Goal: Information Seeking & Learning: Compare options

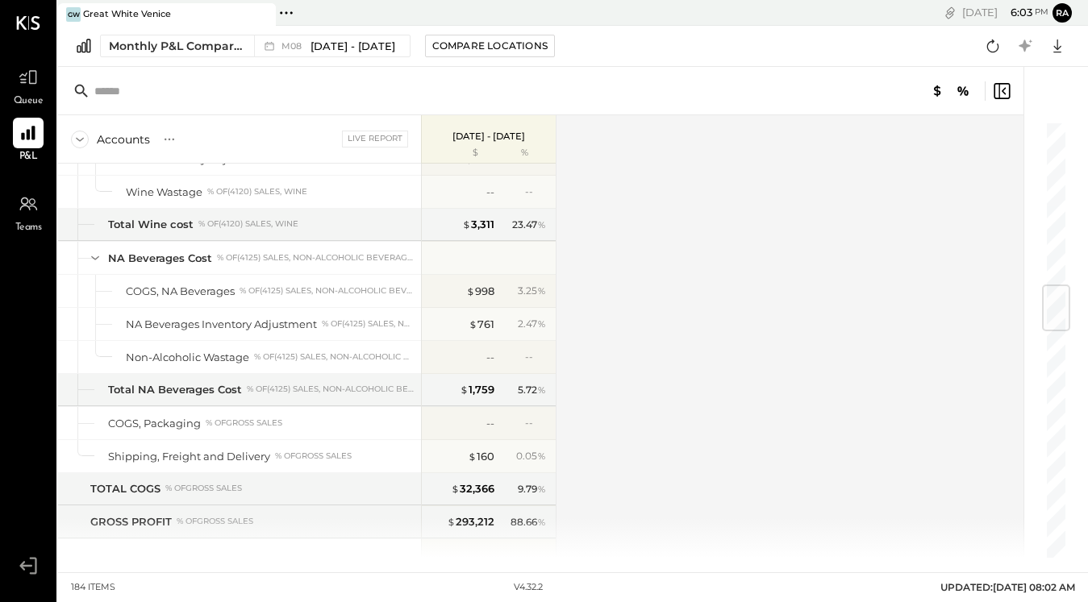
scroll to position [1626, 0]
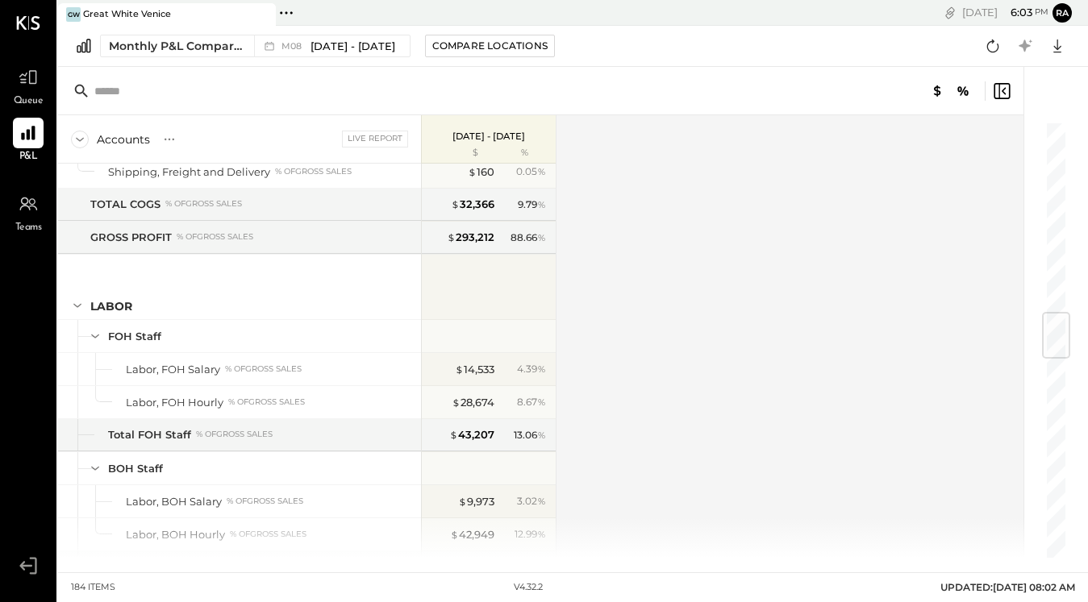
click at [484, 404] on div "$ 28,674" at bounding box center [473, 402] width 43 height 15
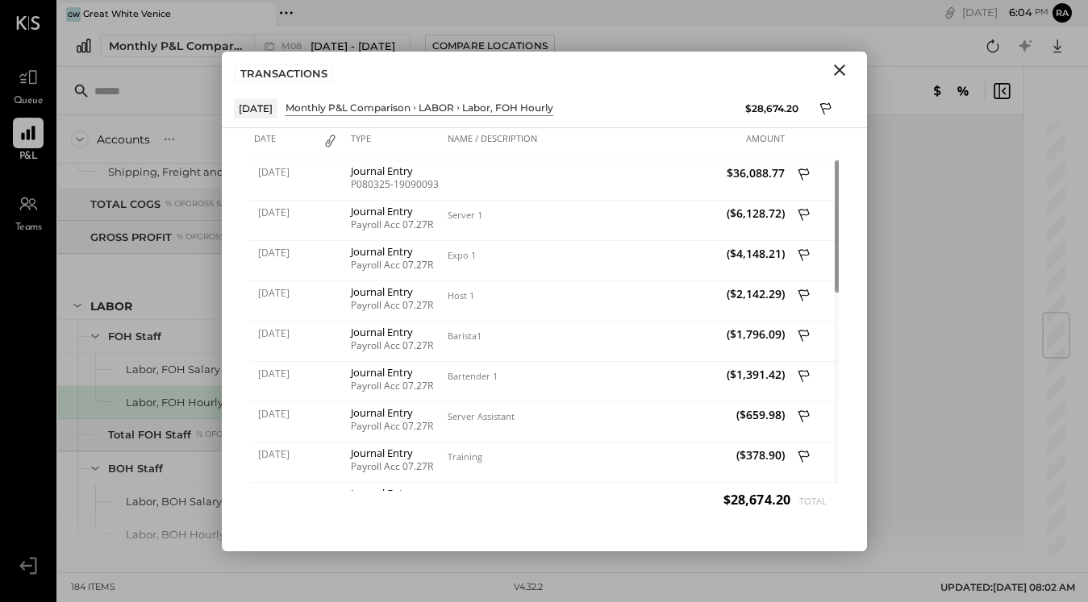
click at [834, 68] on icon "Close" at bounding box center [839, 69] width 19 height 19
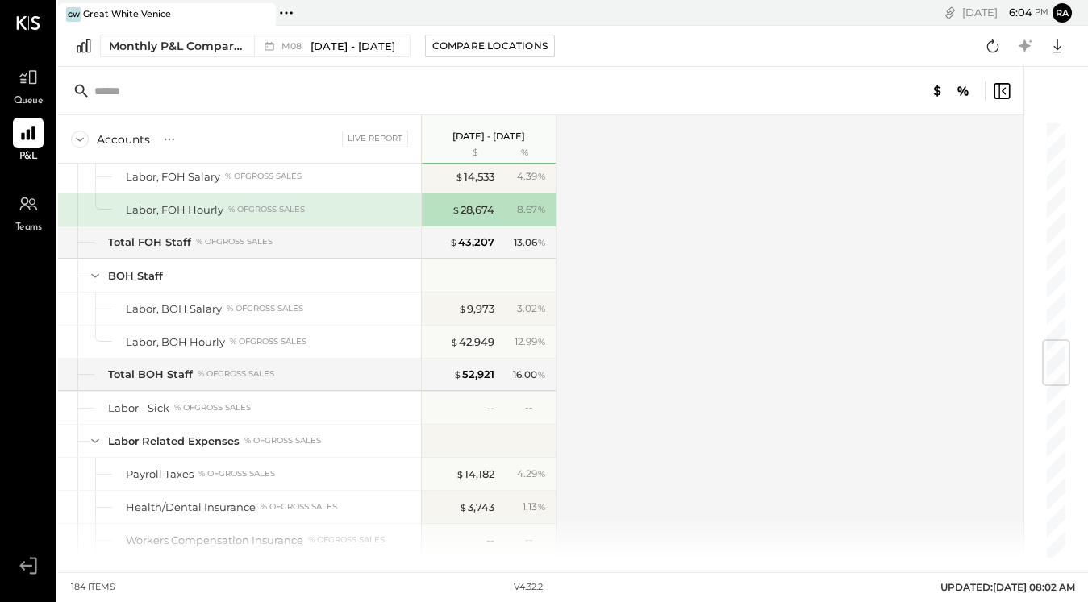
scroll to position [1992, 0]
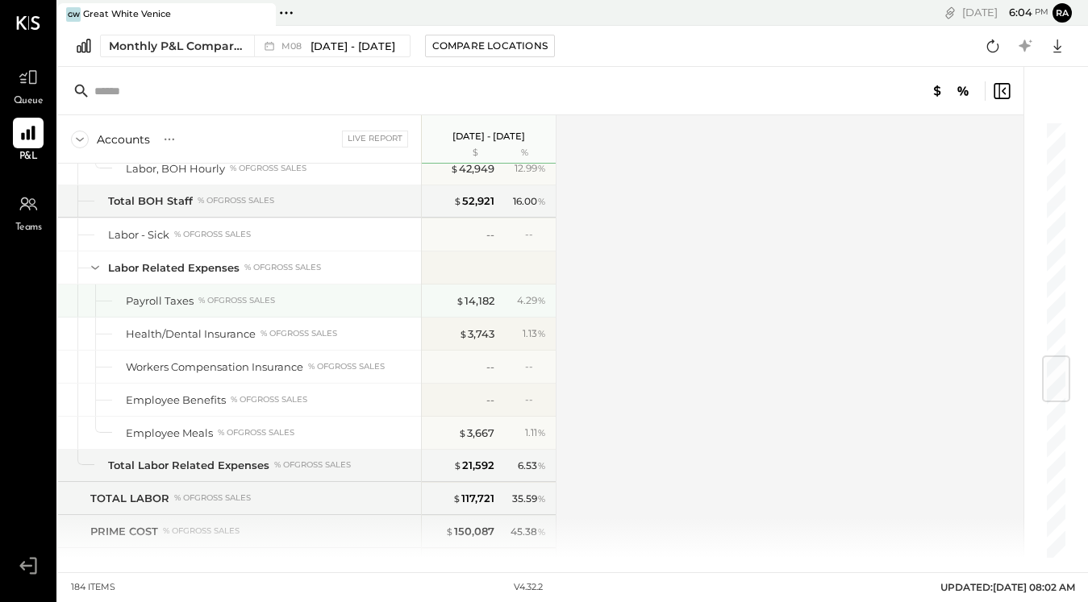
click at [477, 302] on div "$ 14,182" at bounding box center [475, 301] width 39 height 15
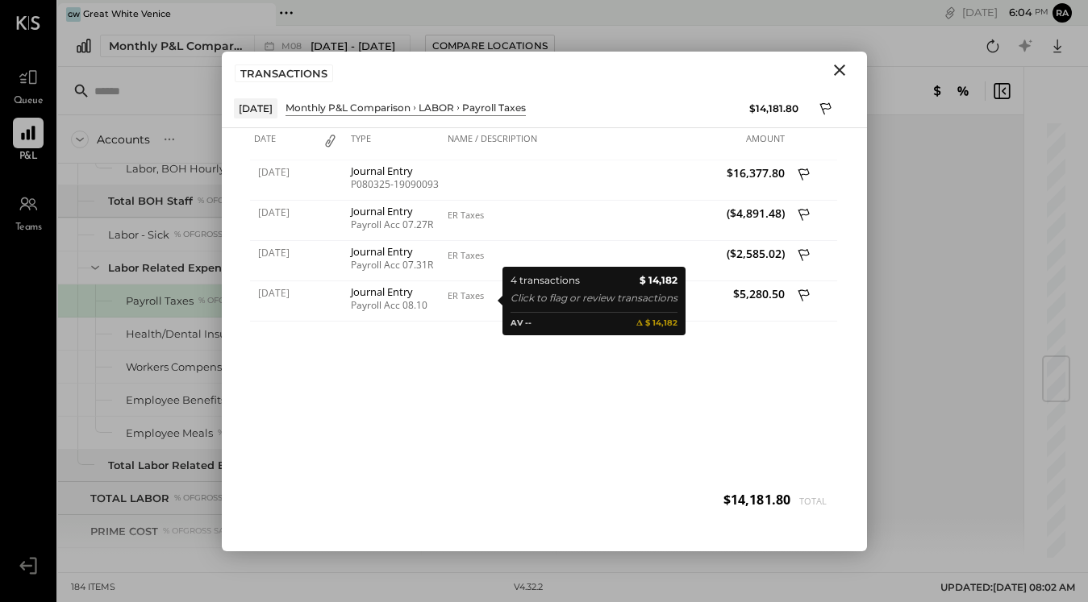
drag, startPoint x: 0, startPoint y: 0, endPoint x: 842, endPoint y: 74, distance: 845.2
click at [842, 74] on icon "Close" at bounding box center [839, 69] width 19 height 19
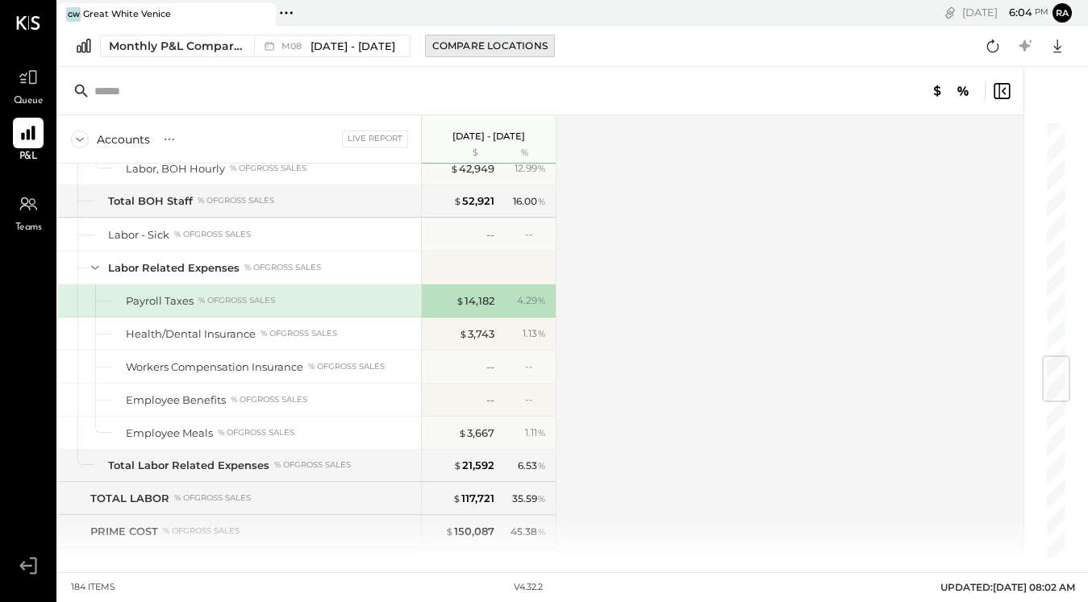
drag, startPoint x: 842, startPoint y: 74, endPoint x: 449, endPoint y: 45, distance: 393.8
click at [449, 45] on div "Compare Locations" at bounding box center [489, 46] width 115 height 14
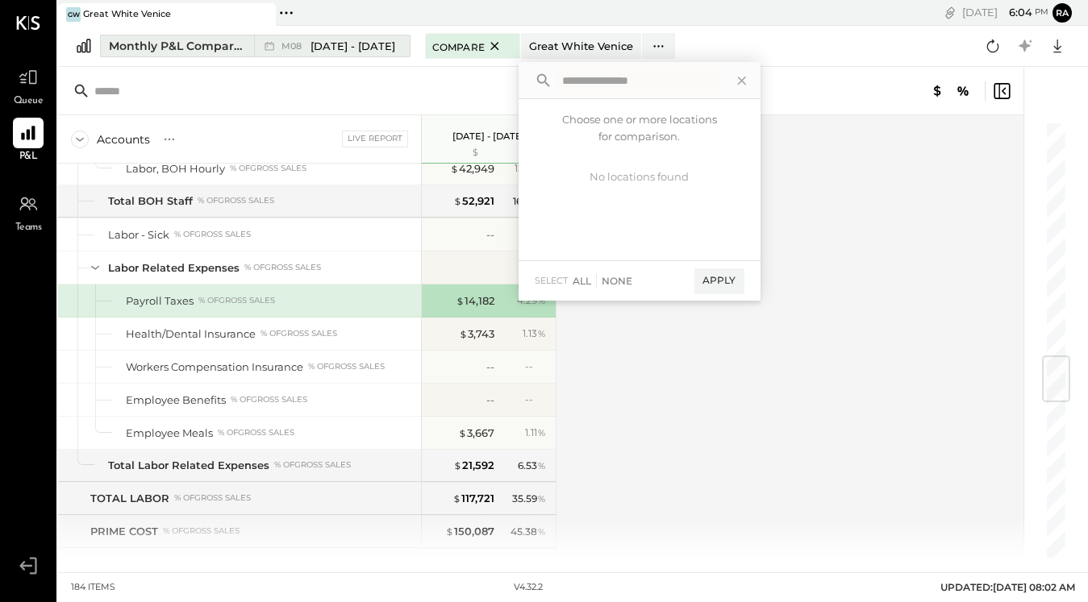
drag, startPoint x: 449, startPoint y: 45, endPoint x: 370, endPoint y: 44, distance: 79.0
click at [370, 44] on span "[DATE] - [DATE]" at bounding box center [352, 46] width 85 height 15
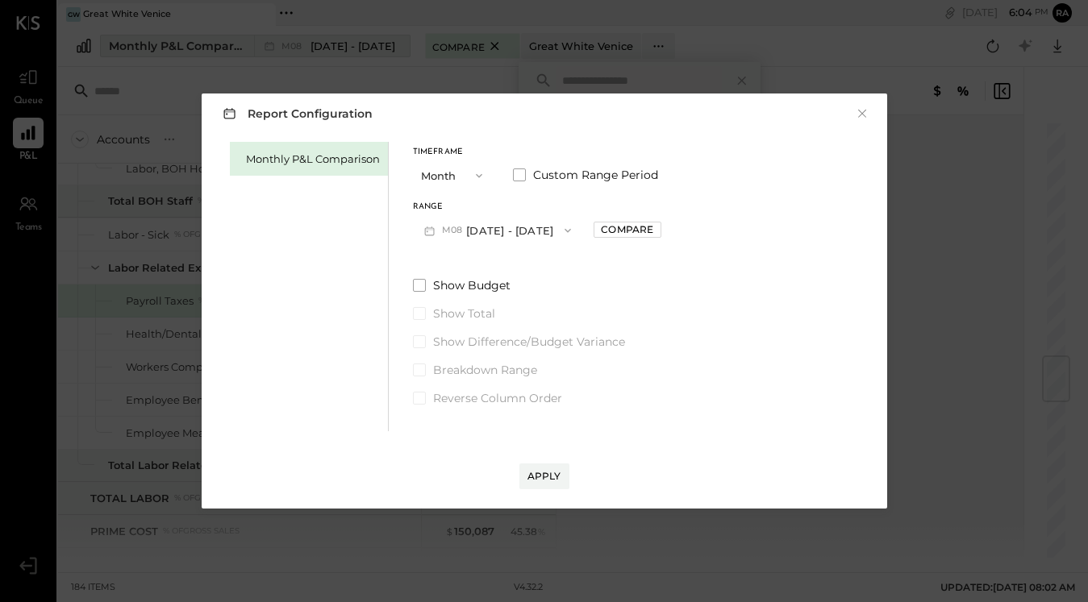
click at [605, 230] on div "Compare" at bounding box center [627, 230] width 52 height 14
click at [605, 230] on div "Range M08 [DATE] - [DATE] Compare to Prior * Months" at bounding box center [585, 224] width 345 height 42
drag, startPoint x: 370, startPoint y: 44, endPoint x: 506, endPoint y: 235, distance: 233.6
click at [506, 235] on button "M08 [DATE] - [DATE]" at bounding box center [498, 230] width 170 height 30
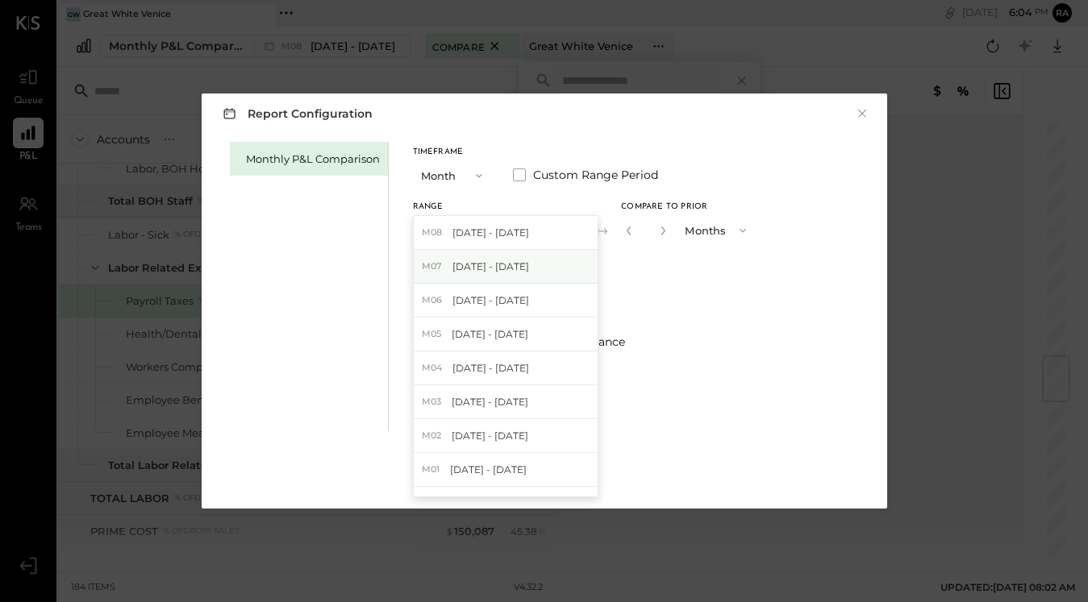
drag, startPoint x: 506, startPoint y: 235, endPoint x: 502, endPoint y: 270, distance: 35.7
click at [502, 270] on span "[DATE] - [DATE]" at bounding box center [490, 267] width 77 height 14
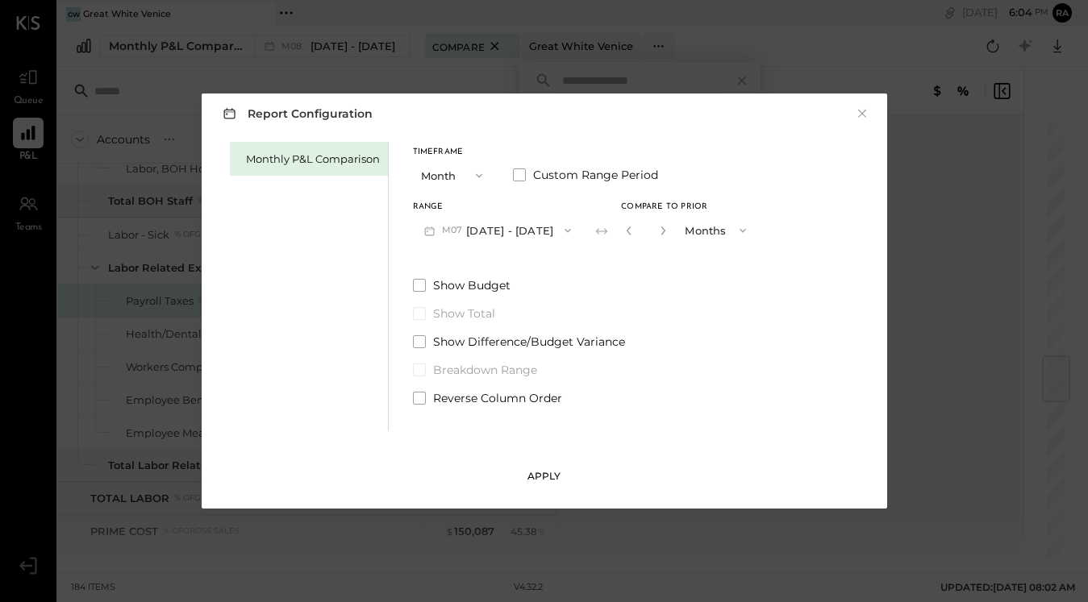
drag, startPoint x: 502, startPoint y: 270, endPoint x: 562, endPoint y: 473, distance: 212.0
click at [562, 473] on button "Apply" at bounding box center [544, 477] width 50 height 26
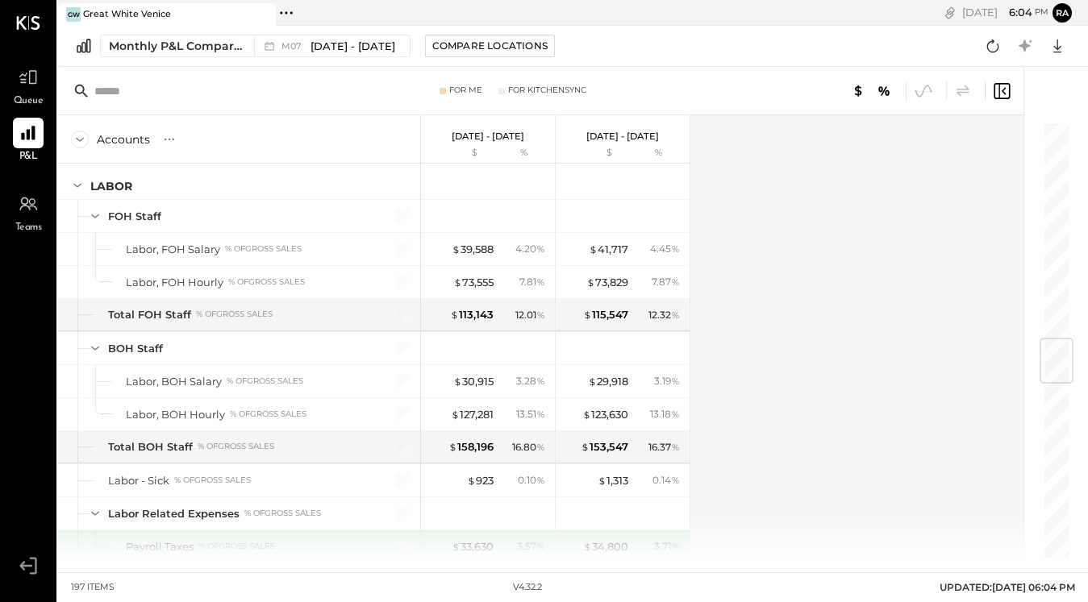
scroll to position [1840, 0]
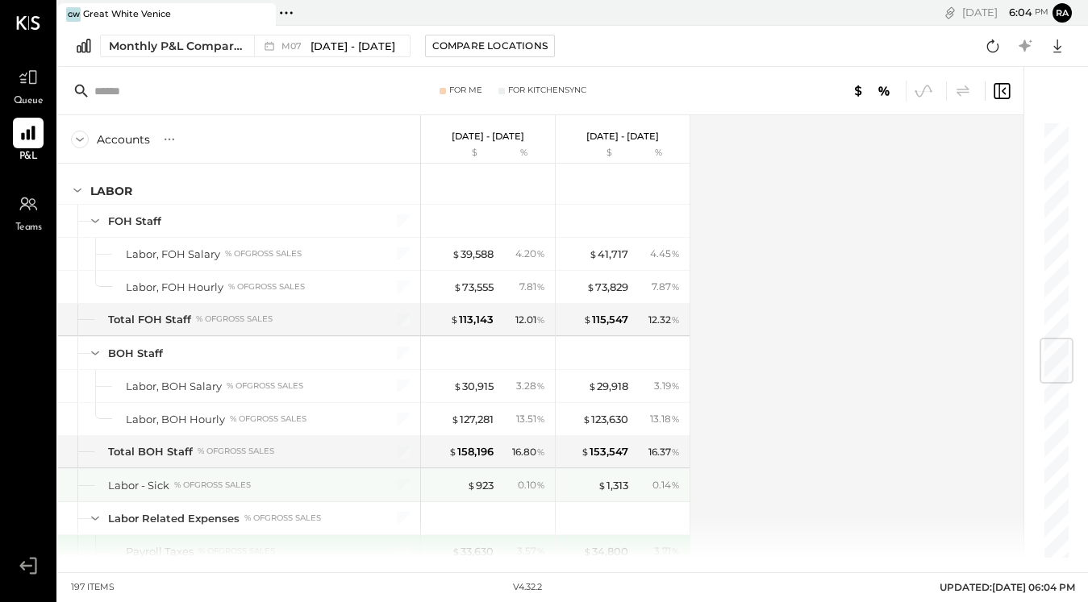
click at [484, 254] on div "$ 39,588" at bounding box center [473, 254] width 42 height 15
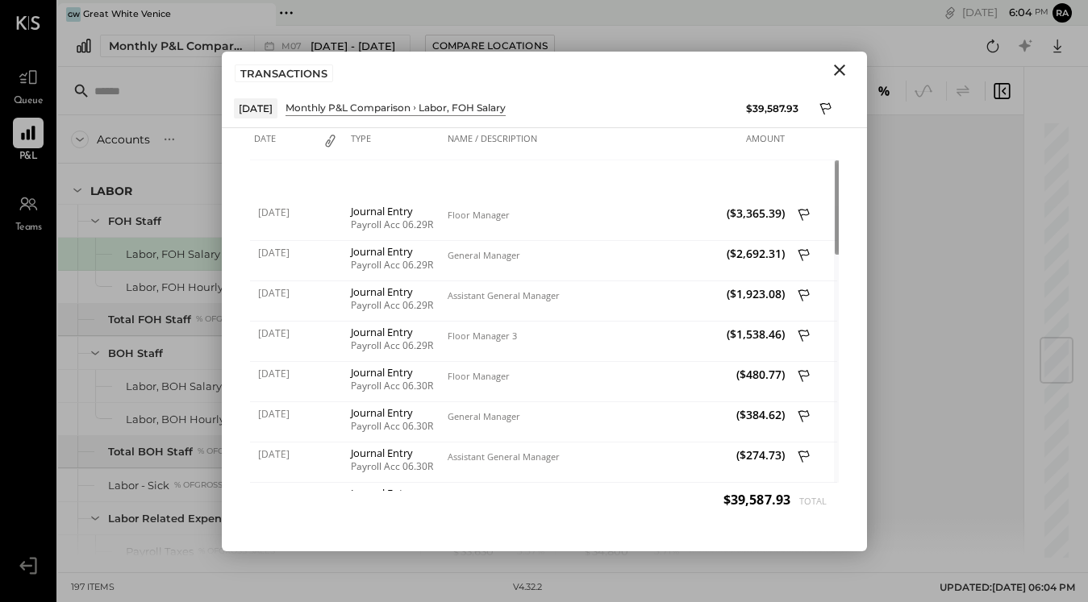
drag, startPoint x: 562, startPoint y: 473, endPoint x: 843, endPoint y: 71, distance: 490.6
click at [843, 71] on icon "Close" at bounding box center [839, 69] width 19 height 19
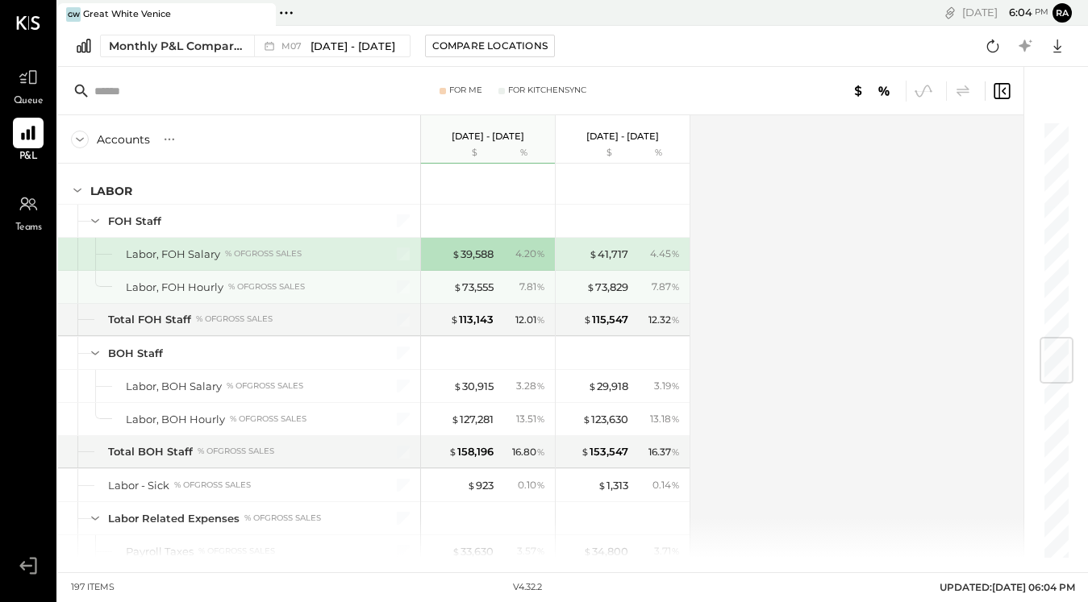
click at [484, 288] on div "$ 73,555" at bounding box center [473, 287] width 40 height 15
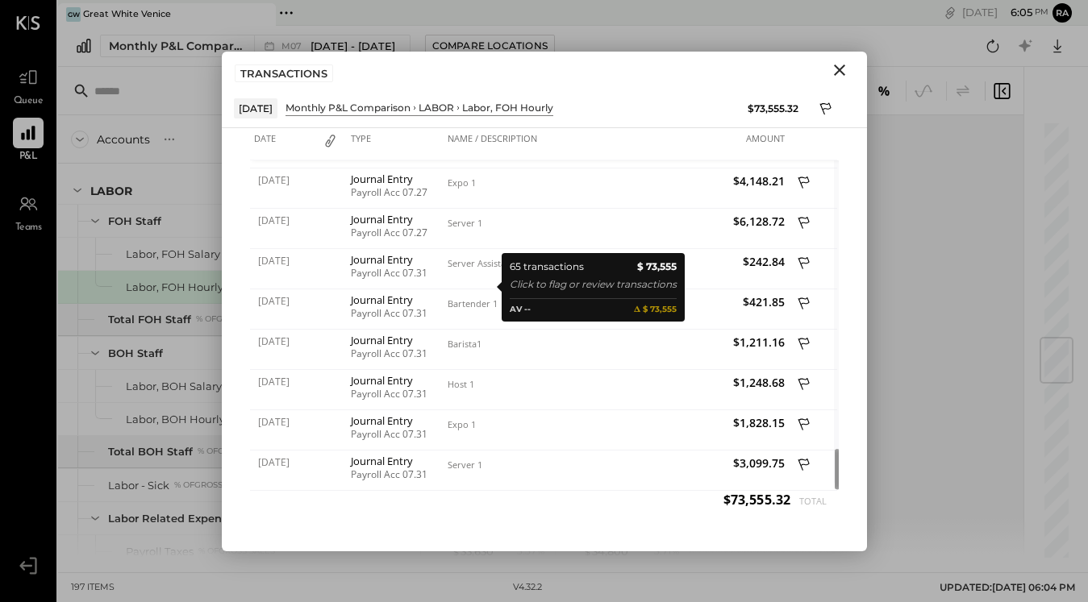
click at [841, 70] on icon "Close" at bounding box center [839, 69] width 19 height 19
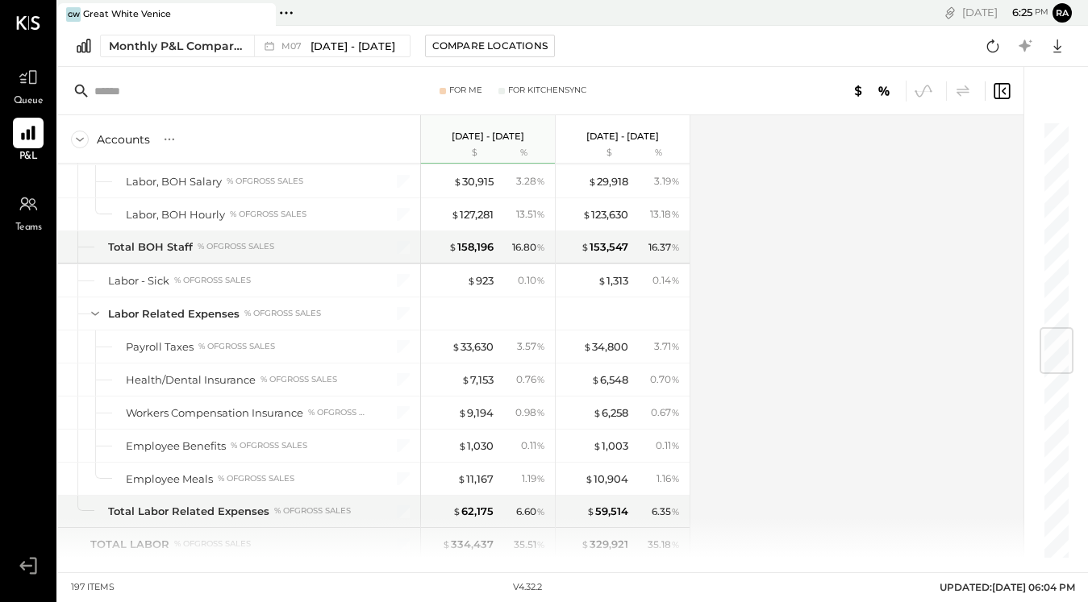
scroll to position [1076, 0]
